Goal: Task Accomplishment & Management: Use online tool/utility

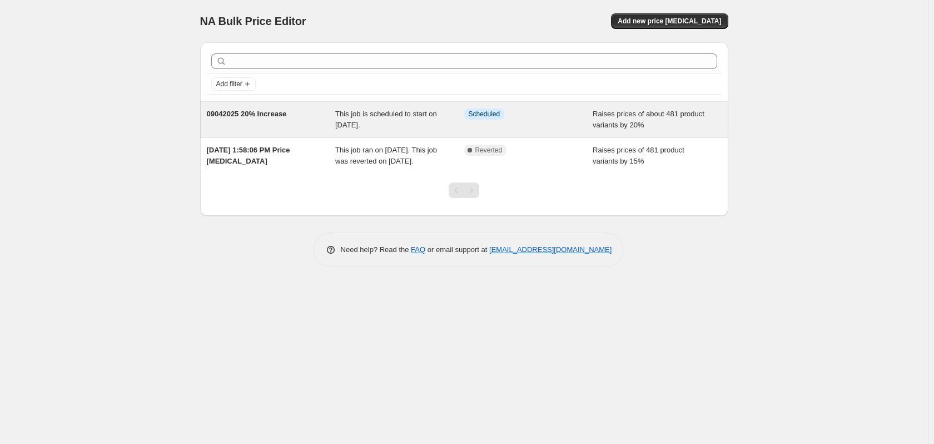
click at [391, 118] on div "This job is scheduled to start on [DATE]." at bounding box center [399, 119] width 129 height 22
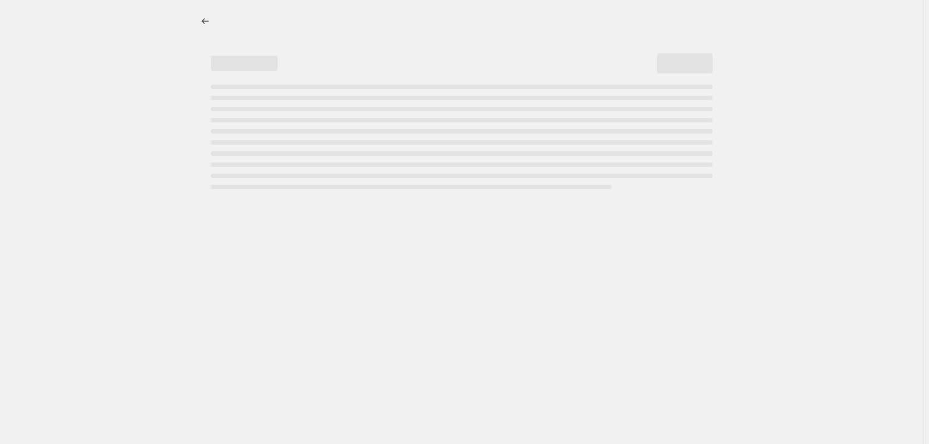
select select "percentage"
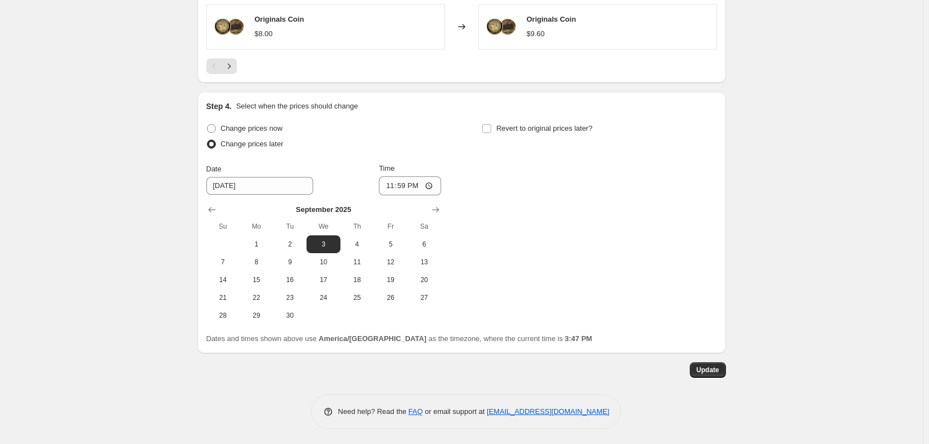
scroll to position [927, 0]
click at [432, 243] on span "6" at bounding box center [424, 242] width 24 height 9
type input "[DATE]"
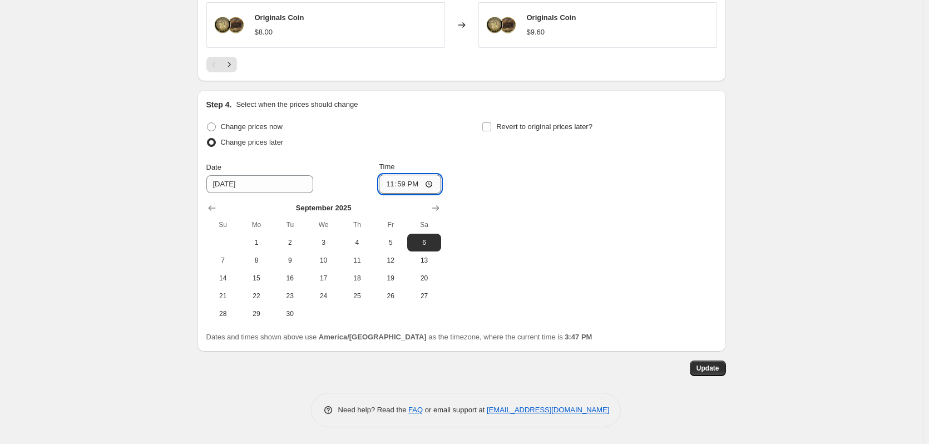
click at [430, 182] on input "23:59" at bounding box center [410, 184] width 62 height 19
drag, startPoint x: 500, startPoint y: 179, endPoint x: 489, endPoint y: 184, distance: 12.4
click at [500, 179] on div "Change prices now Change prices later Date [DATE] Time 23:59 [DATE] Su Mo Tu We…" at bounding box center [461, 221] width 511 height 204
click at [430, 184] on input "23:59" at bounding box center [410, 184] width 62 height 19
type input "00:01"
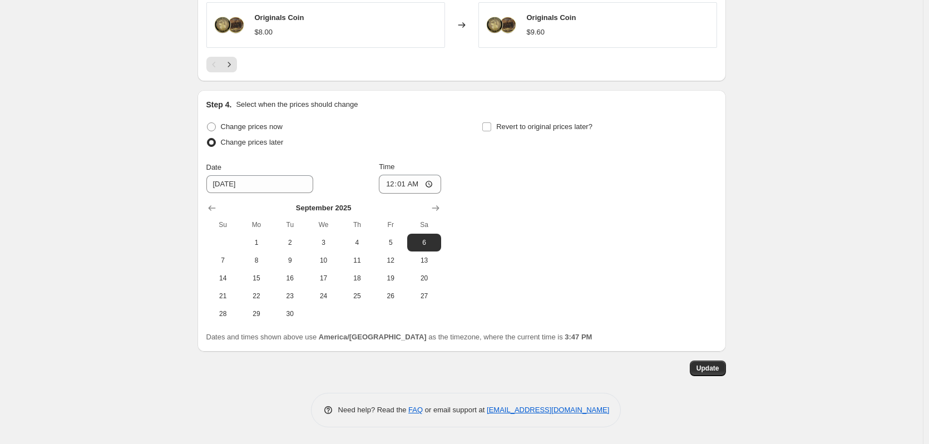
click at [561, 219] on div "Change prices now Change prices later Date 9/6/2025 Time 00:01 September 2025 S…" at bounding box center [461, 221] width 511 height 204
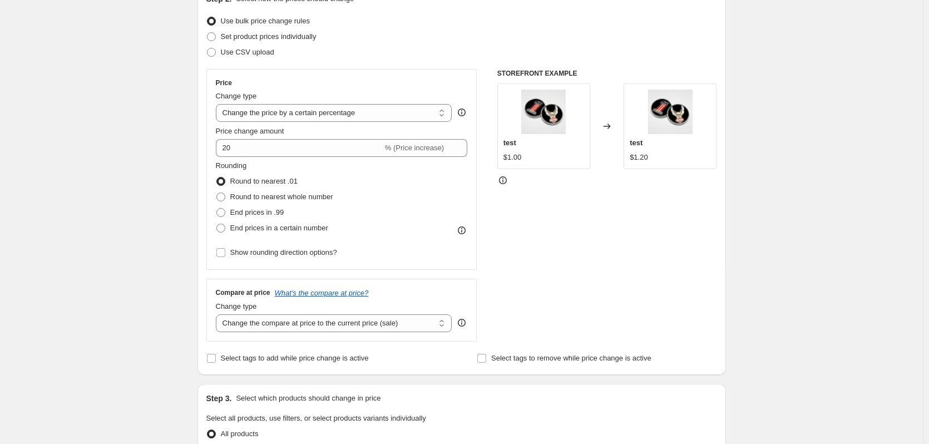
scroll to position [148, 0]
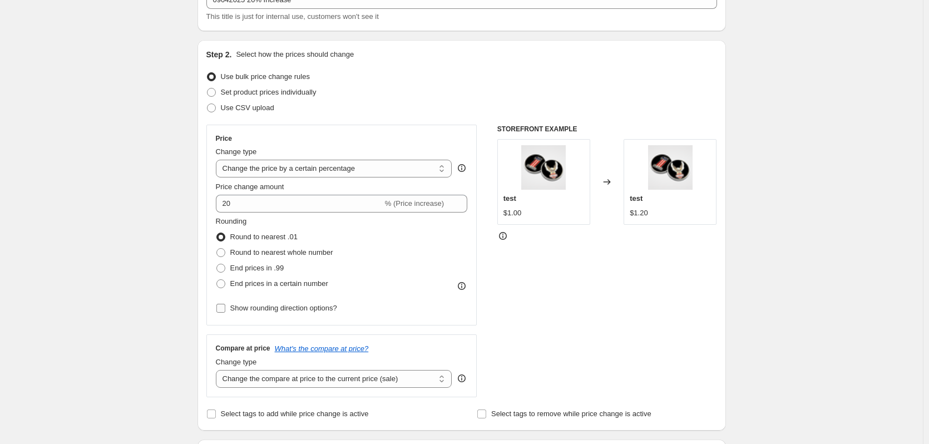
click at [225, 310] on input "Show rounding direction options?" at bounding box center [220, 308] width 9 height 9
checkbox input "true"
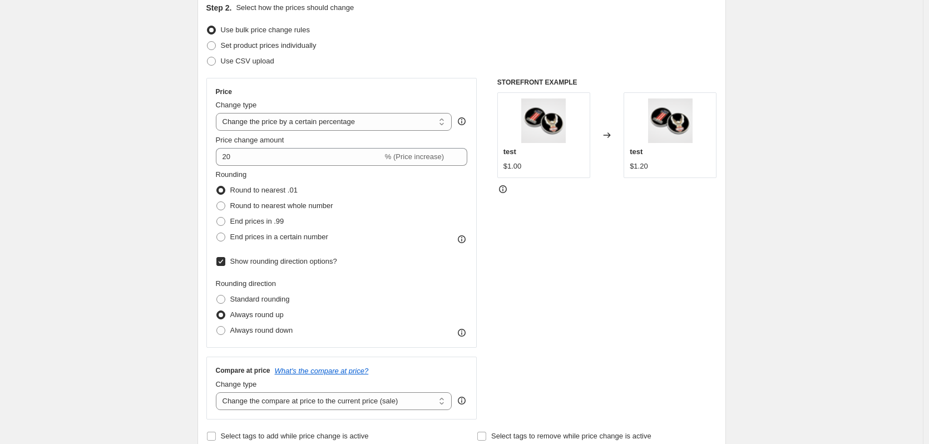
scroll to position [259, 0]
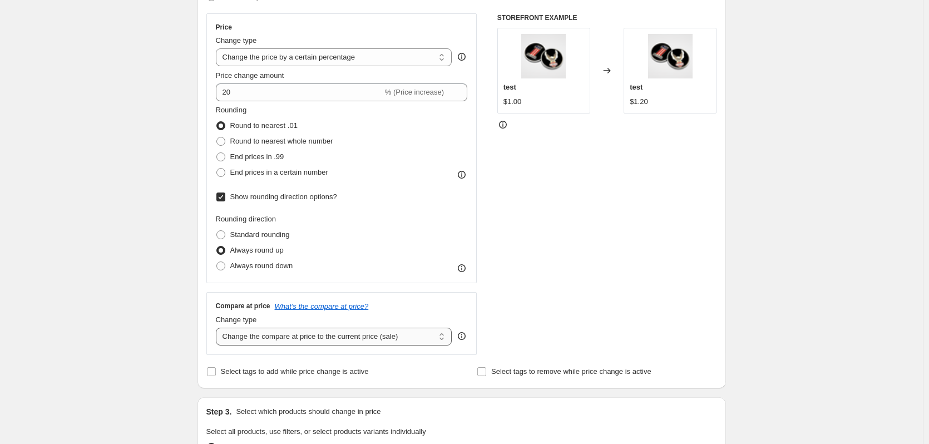
click at [442, 337] on select "Change the compare at price to the current price (sale) Change the compare at p…" at bounding box center [334, 337] width 236 height 18
click at [595, 302] on div "STOREFRONT EXAMPLE test $1.00 Changed to test $1.20" at bounding box center [607, 183] width 220 height 341
click at [598, 292] on div "STOREFRONT EXAMPLE test $1.00 Changed to test $1.20" at bounding box center [607, 183] width 220 height 341
click at [220, 142] on span at bounding box center [220, 141] width 9 height 9
click at [217, 137] on input "Round to nearest whole number" at bounding box center [216, 137] width 1 height 1
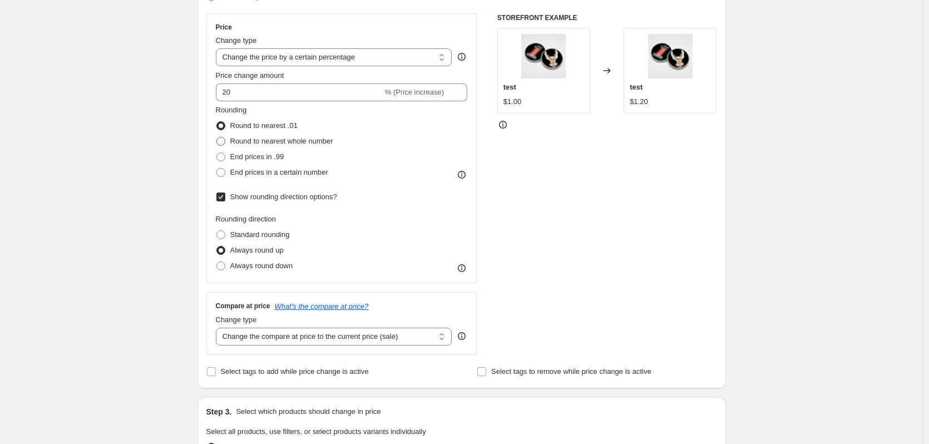
radio input "true"
click at [224, 123] on span at bounding box center [220, 125] width 9 height 9
click at [217, 122] on input "Round to nearest .01" at bounding box center [216, 121] width 1 height 1
radio input "true"
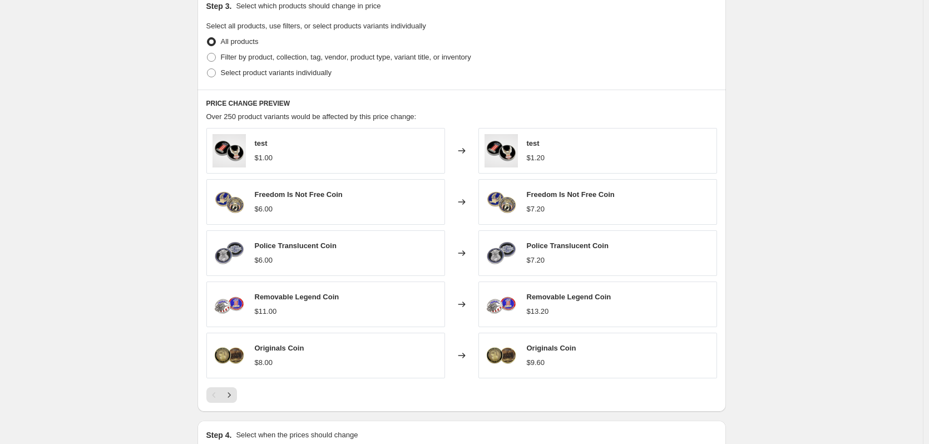
scroll to position [662, 0]
